Goal: Task Accomplishment & Management: Use online tool/utility

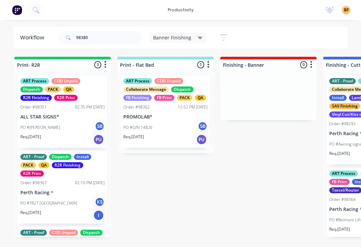
scroll to position [0, 426]
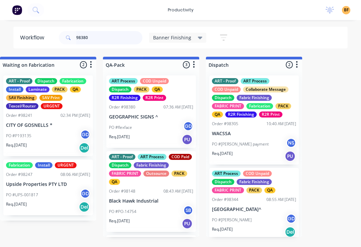
click at [119, 36] on input "98380" at bounding box center [109, 37] width 66 height 13
type input "9"
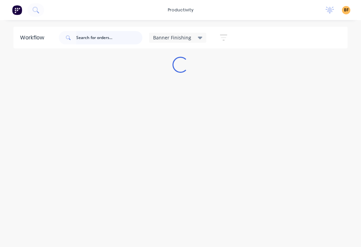
scroll to position [0, 0]
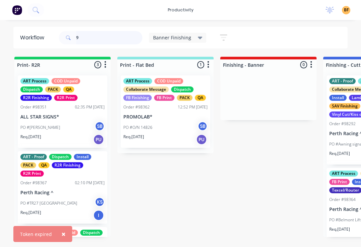
type input "98"
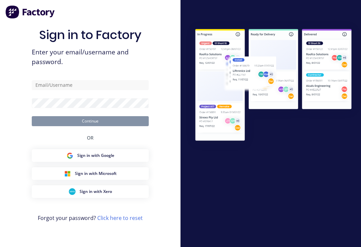
click at [253, 101] on img at bounding box center [273, 85] width 175 height 131
click at [114, 159] on div "Sign in with Google" at bounding box center [91, 155] width 48 height 7
click at [106, 90] on input "text" at bounding box center [90, 85] width 117 height 10
type input "[EMAIL_ADDRESS][DOMAIN_NAME]"
click at [90, 126] on button "Continue" at bounding box center [90, 121] width 117 height 10
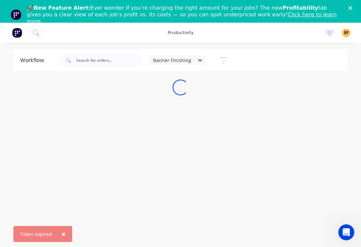
click at [349, 9] on polygon "Close" at bounding box center [350, 8] width 4 height 4
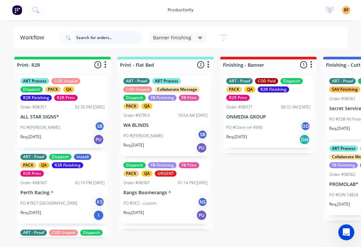
click at [115, 41] on input "text" at bounding box center [109, 37] width 66 height 13
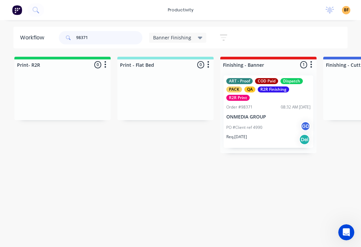
type input "98371"
click at [271, 127] on div "PO #Client ref 4990 GD" at bounding box center [268, 127] width 84 height 13
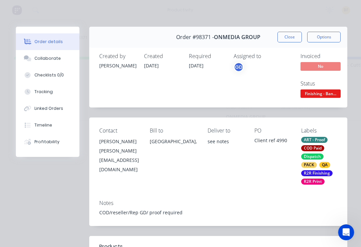
click at [53, 60] on div "Collaborate" at bounding box center [48, 59] width 26 height 6
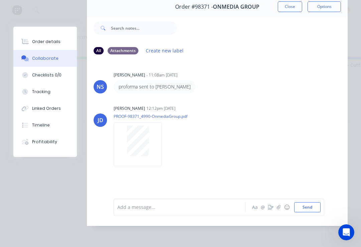
scroll to position [40, 0]
click at [47, 92] on div "Tracking" at bounding box center [41, 92] width 18 height 6
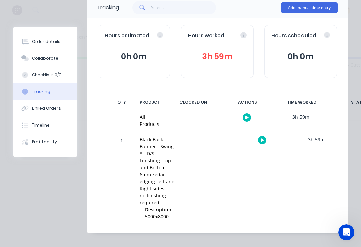
scroll to position [54, 0]
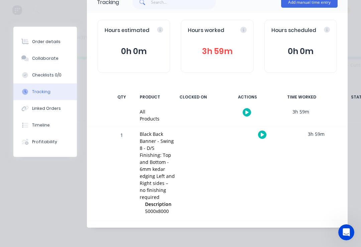
click at [261, 134] on icon "button" at bounding box center [262, 135] width 3 height 4
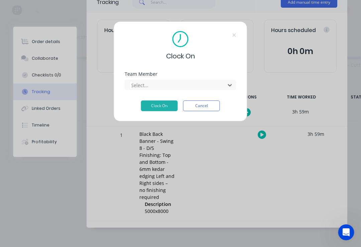
scroll to position [0, 0]
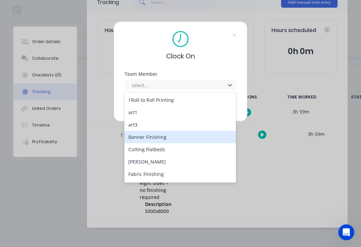
click at [172, 137] on div "Banner Finishing" at bounding box center [180, 137] width 112 height 12
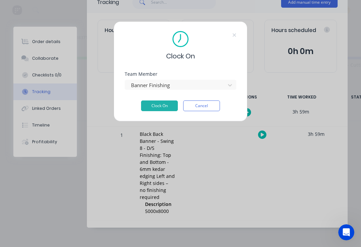
click at [164, 109] on button "Clock On" at bounding box center [159, 106] width 37 height 11
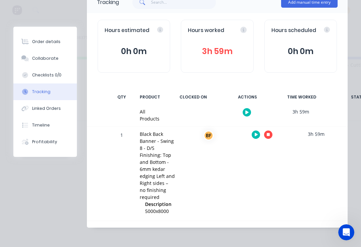
scroll to position [0, 0]
